Goal: Find specific page/section: Find specific page/section

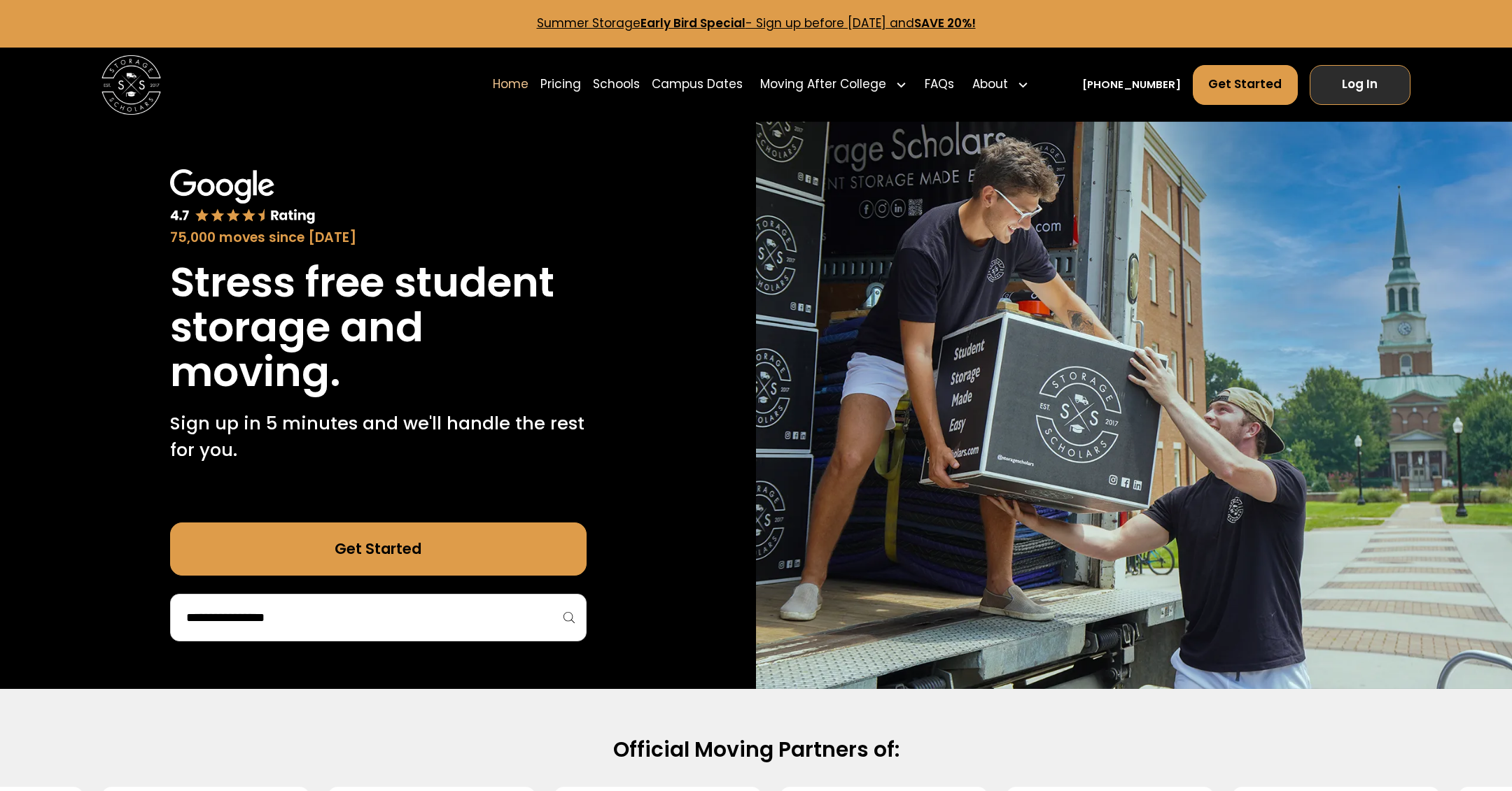
click at [1355, 77] on link "Log In" at bounding box center [1360, 84] width 101 height 40
click at [639, 86] on link "Schools" at bounding box center [615, 84] width 47 height 42
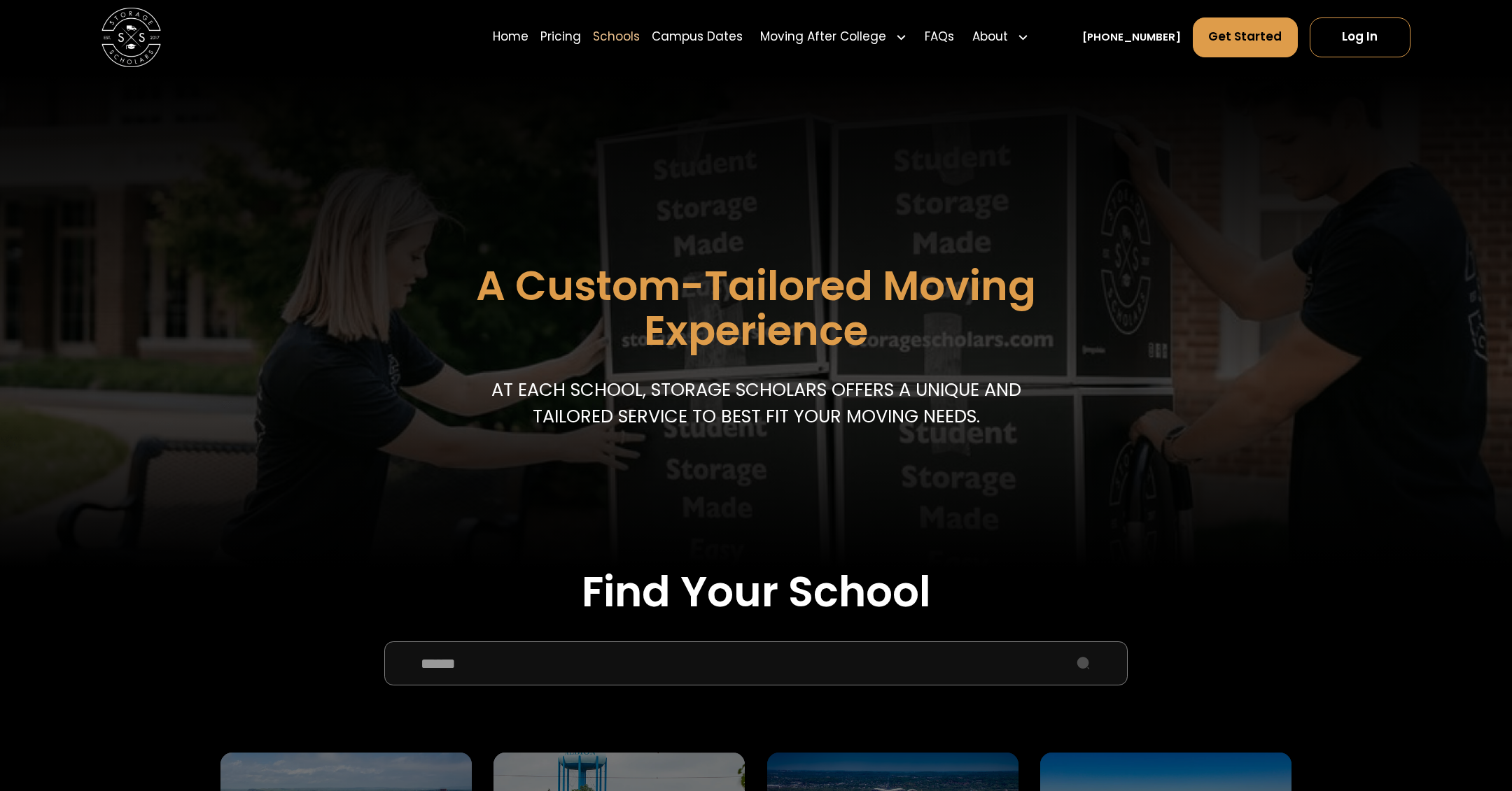
click at [566, 661] on input "School Select Form" at bounding box center [756, 664] width 744 height 45
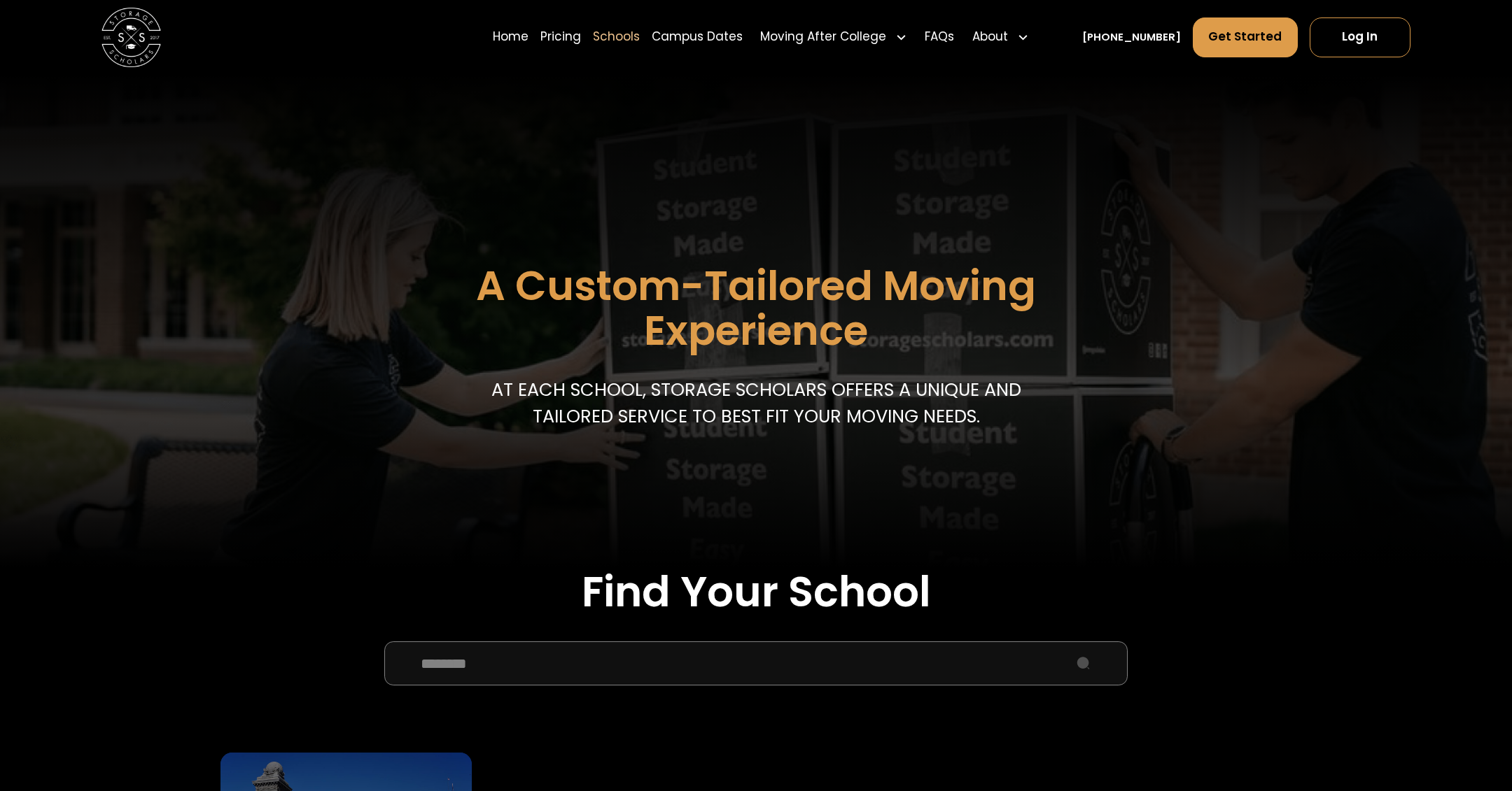
scroll to position [167, 0]
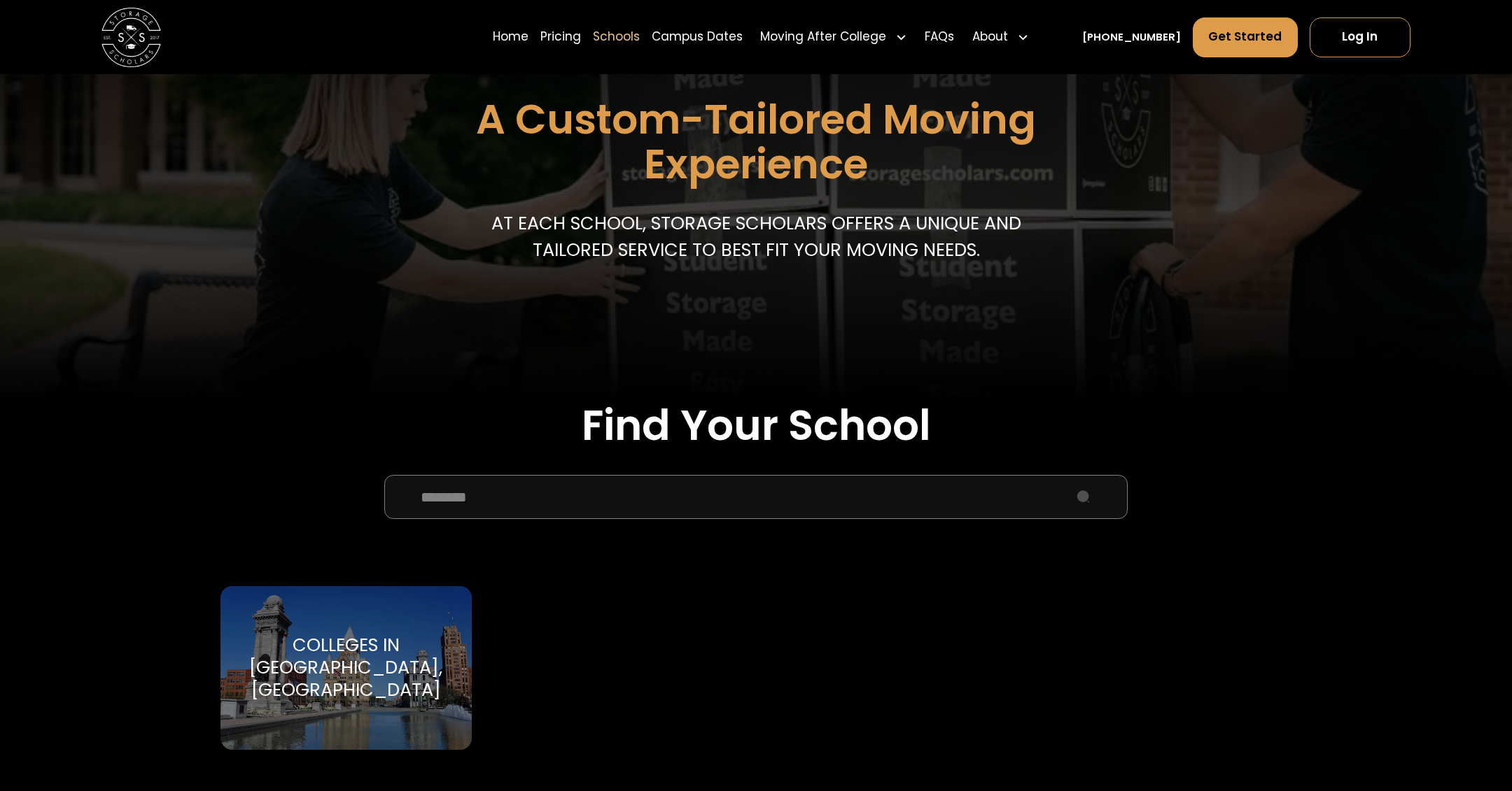
type input "********"
click at [365, 675] on div "Colleges in Syracuse, NY" at bounding box center [346, 669] width 216 height 68
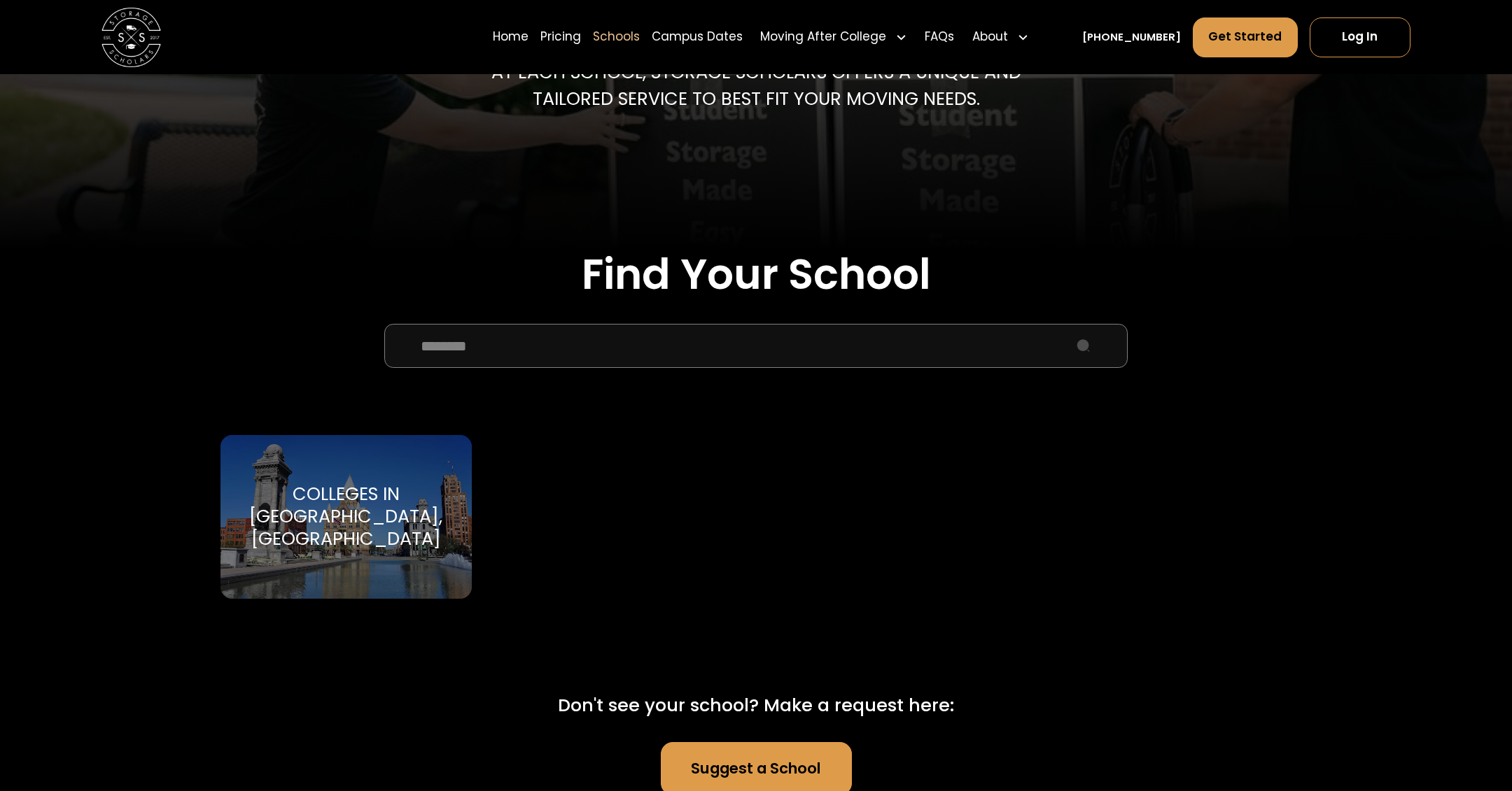
scroll to position [719, 0]
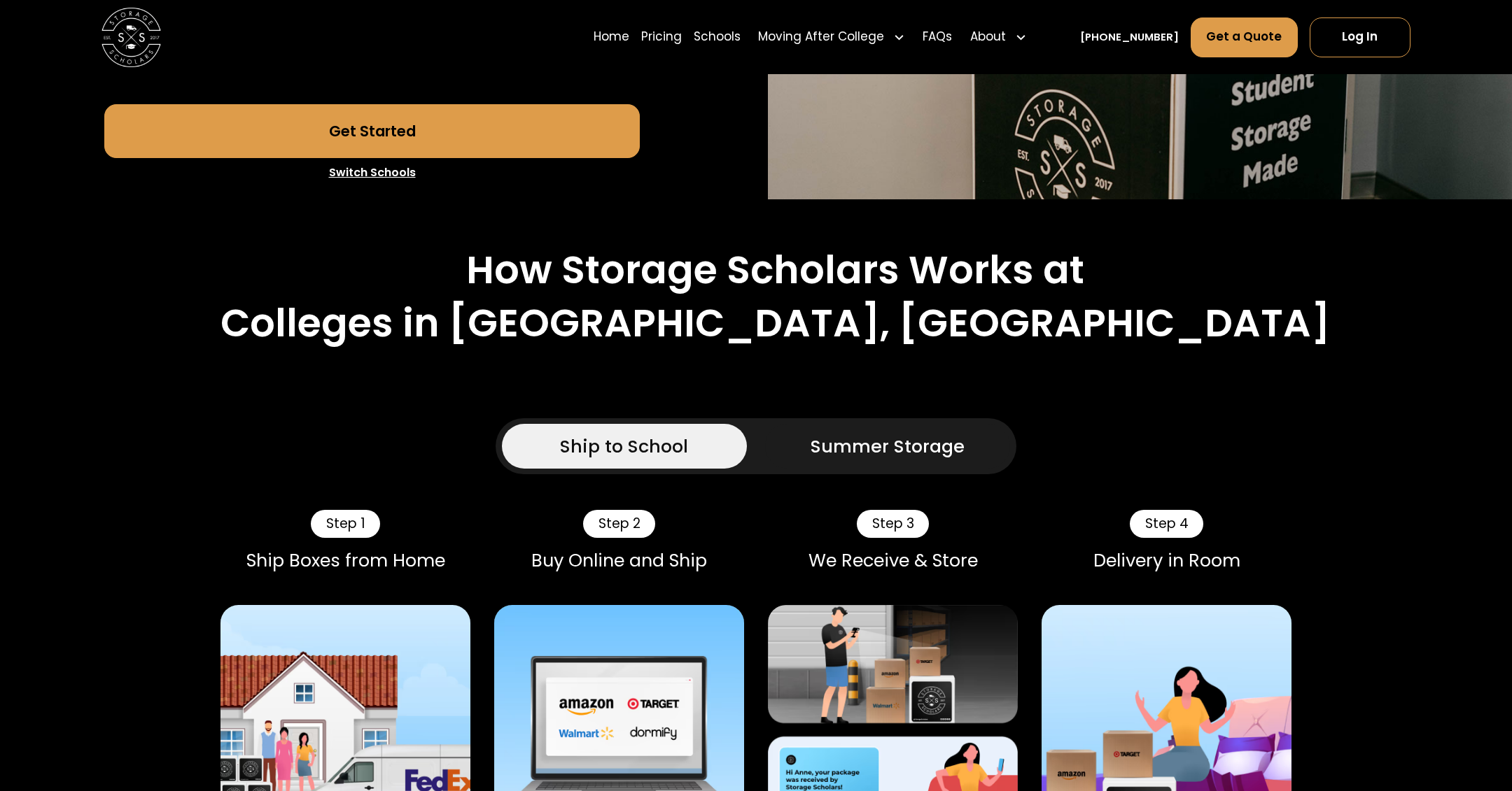
scroll to position [183, 0]
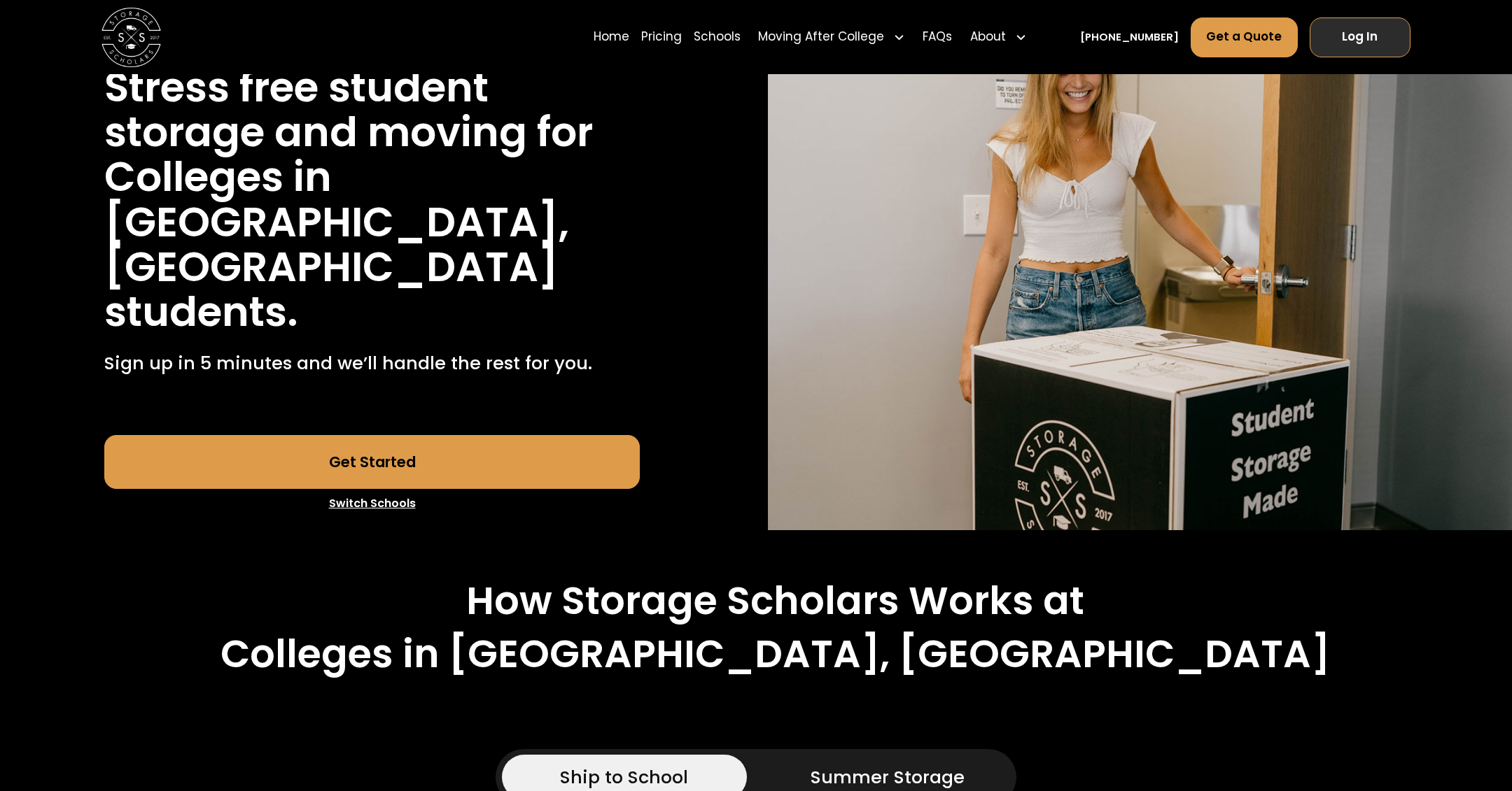
click at [1337, 45] on link "Log In" at bounding box center [1360, 38] width 101 height 40
